Goal: Transaction & Acquisition: Book appointment/travel/reservation

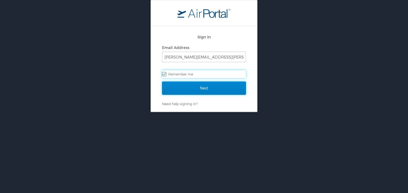
click at [220, 88] on input "Next" at bounding box center [204, 88] width 84 height 13
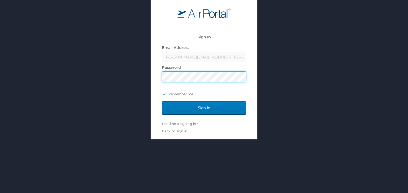
click at [162, 102] on input "Sign In" at bounding box center [204, 108] width 84 height 13
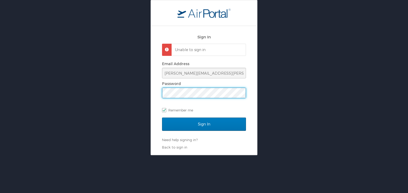
click at [79, 83] on div "Sign In Unable to sign in Email Address lori.allen@i3-corps.com Password Rememb…" at bounding box center [204, 78] width 408 height 156
click at [162, 118] on input "Sign In" at bounding box center [204, 124] width 84 height 13
click at [140, 96] on div "Sign In Unable to sign in Email Address lori.allen@i3-corps.com Password Rememb…" at bounding box center [204, 78] width 408 height 156
click at [162, 118] on input "Sign In" at bounding box center [204, 124] width 84 height 13
click at [137, 90] on div "Sign In Unable to sign in Email Address lori.allen@i3-corps.com Password Rememb…" at bounding box center [204, 78] width 408 height 156
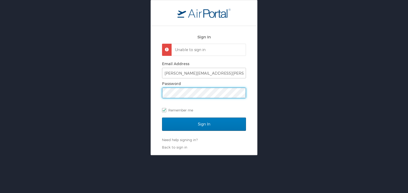
click at [162, 118] on input "Sign In" at bounding box center [204, 124] width 84 height 13
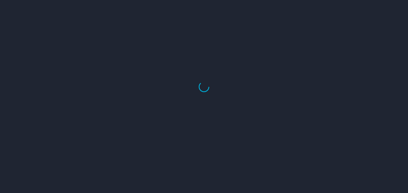
select select "US"
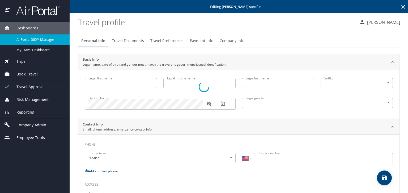
type input "Christine"
type input "L."
type input "Harvey"
type input "Female"
select select "US"
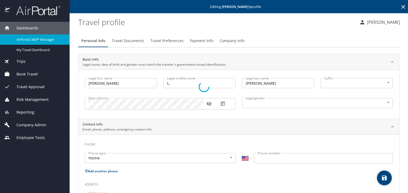
select select "US"
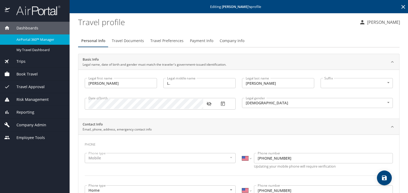
click at [33, 61] on div "Trips" at bounding box center [34, 62] width 61 height 6
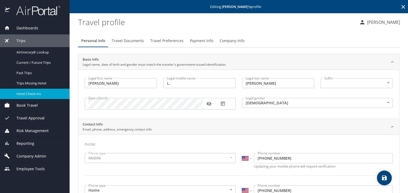
click at [42, 95] on span "Hotel Check-ins" at bounding box center [39, 94] width 47 height 5
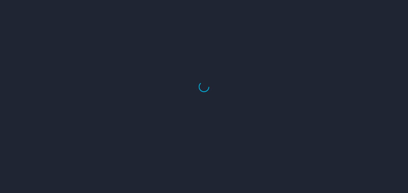
select select "US"
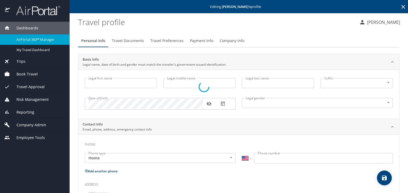
type input "Christine"
type input "L."
type input "Harvey"
type input "Female"
select select "US"
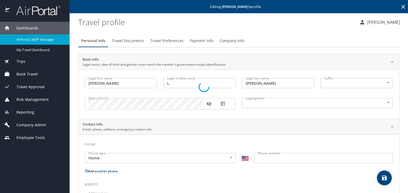
select select "US"
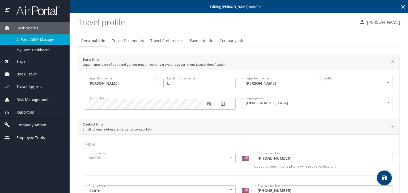
click at [33, 72] on span "Book Travel" at bounding box center [24, 74] width 28 height 6
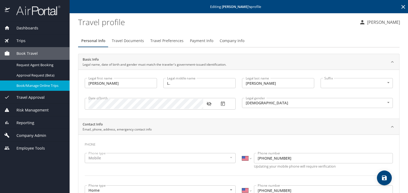
click at [39, 88] on div "Book/Manage Online Trips" at bounding box center [34, 86] width 61 height 6
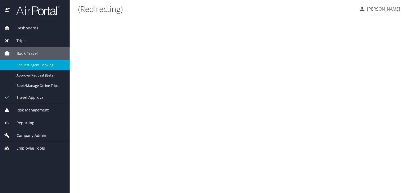
click at [89, 61] on main "(Redirecting) [PERSON_NAME]" at bounding box center [239, 96] width 338 height 193
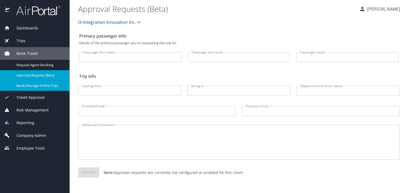
click at [23, 89] on link "Book/Manage Online Trips" at bounding box center [35, 86] width 70 height 10
